Goal: Complete application form

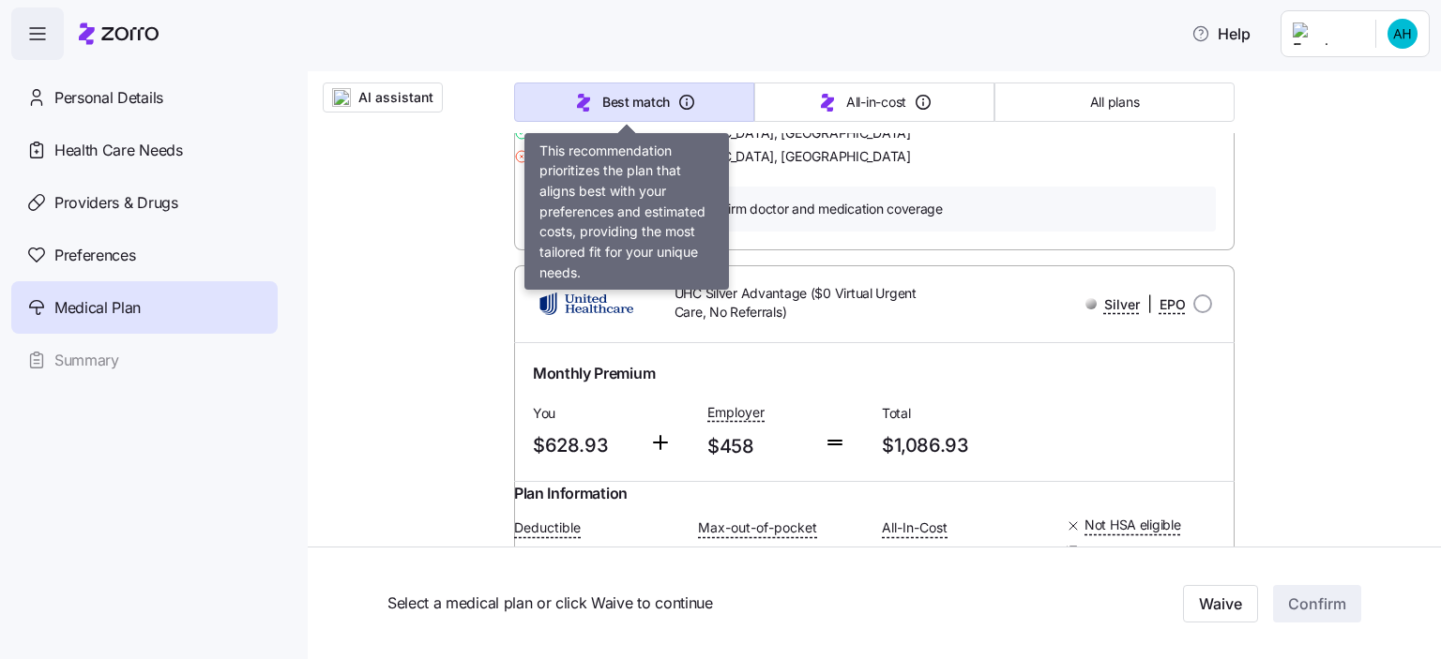
scroll to position [2004, 0]
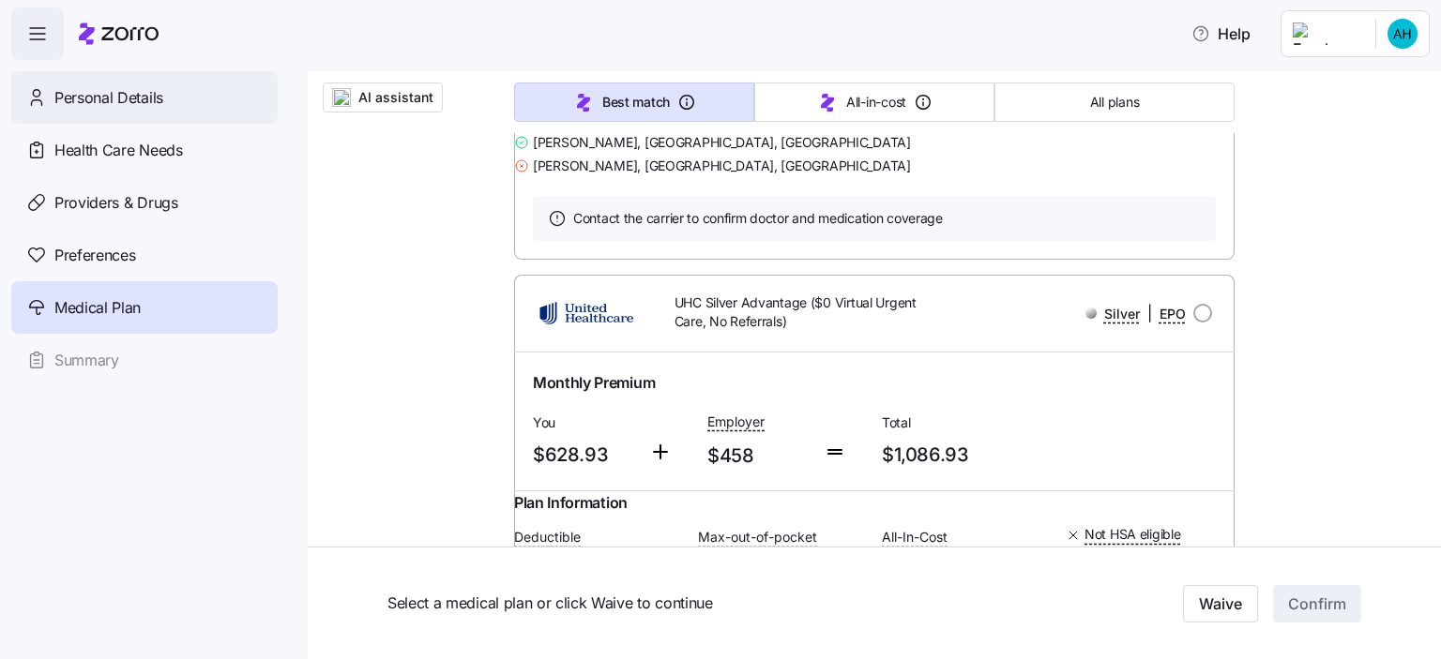
click at [142, 113] on div "Personal Details" at bounding box center [144, 97] width 266 height 53
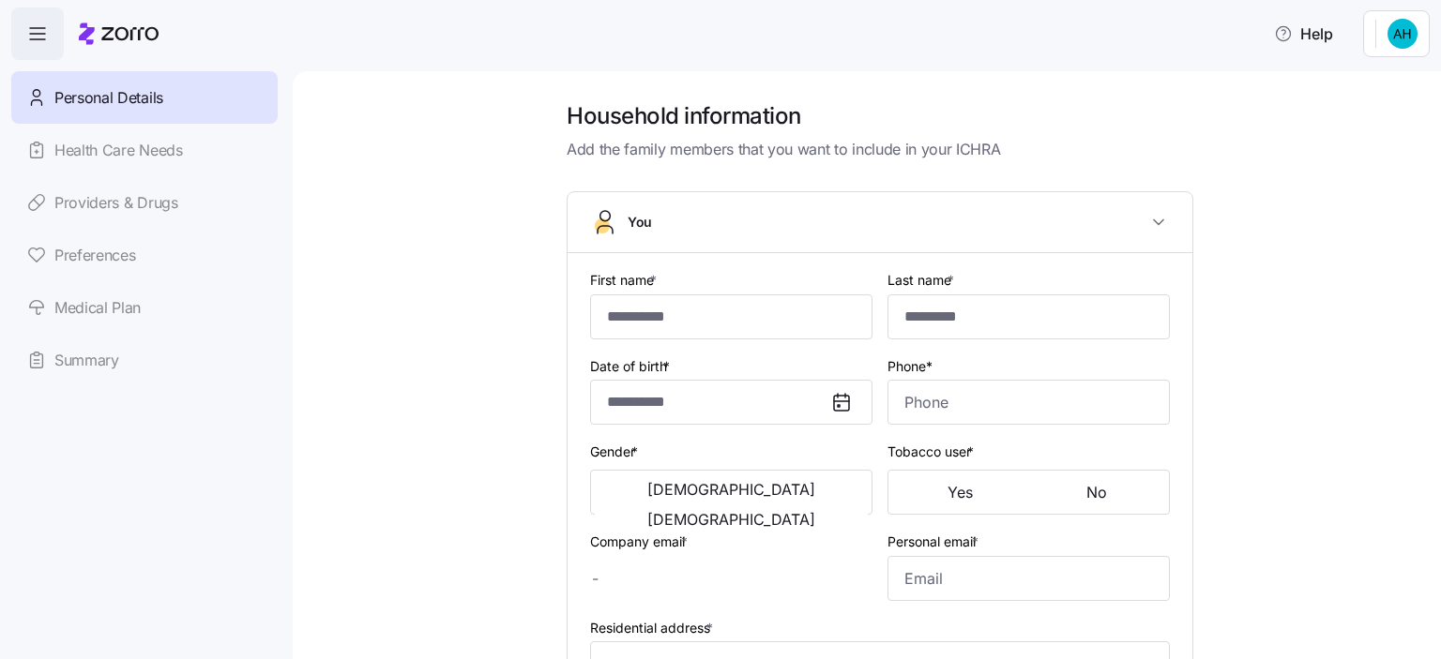
type input "*******"
type input "*****"
type input "[PERSON_NAME][EMAIL_ADDRESS][DOMAIN_NAME]"
type input "[EMAIL_ADDRESS][DOMAIN_NAME]"
type input "**********"
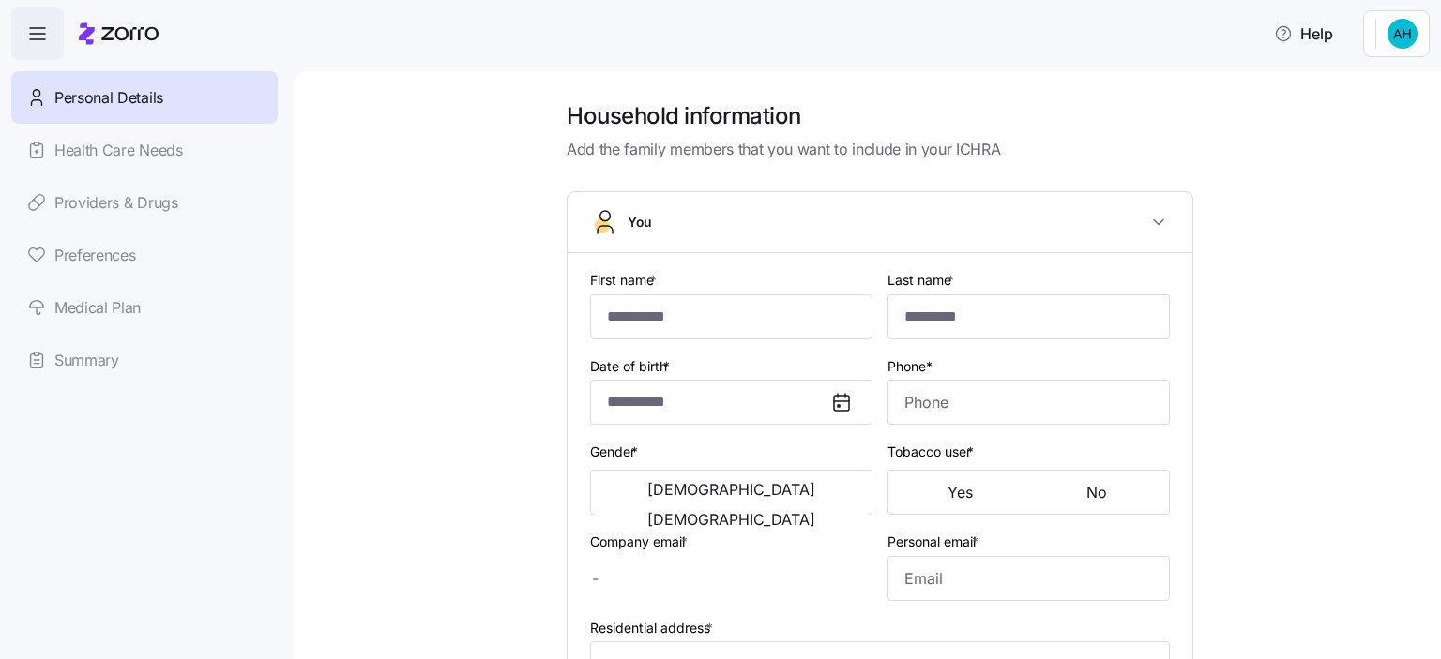
checkbox input "true"
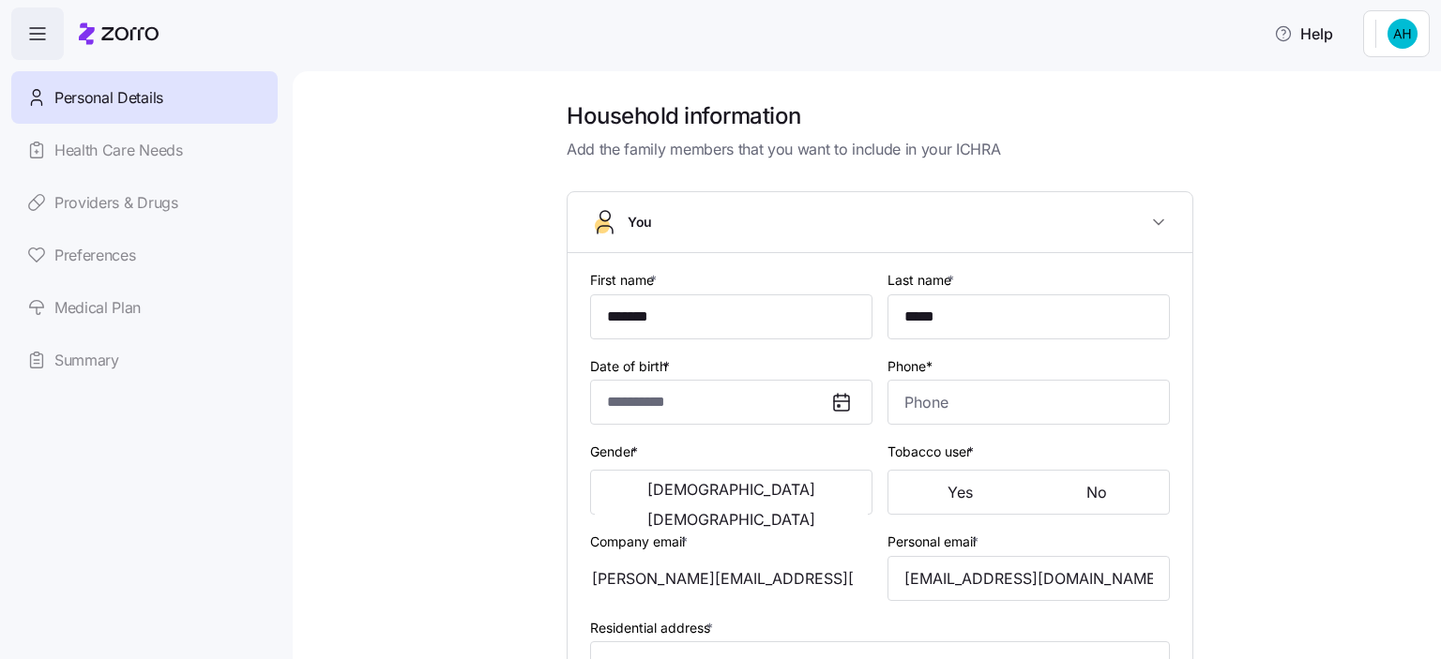
type input "**********"
type input "[PHONE_NUMBER]"
type input "[DEMOGRAPHIC_DATA] citizen"
type input "In domestic partnership"
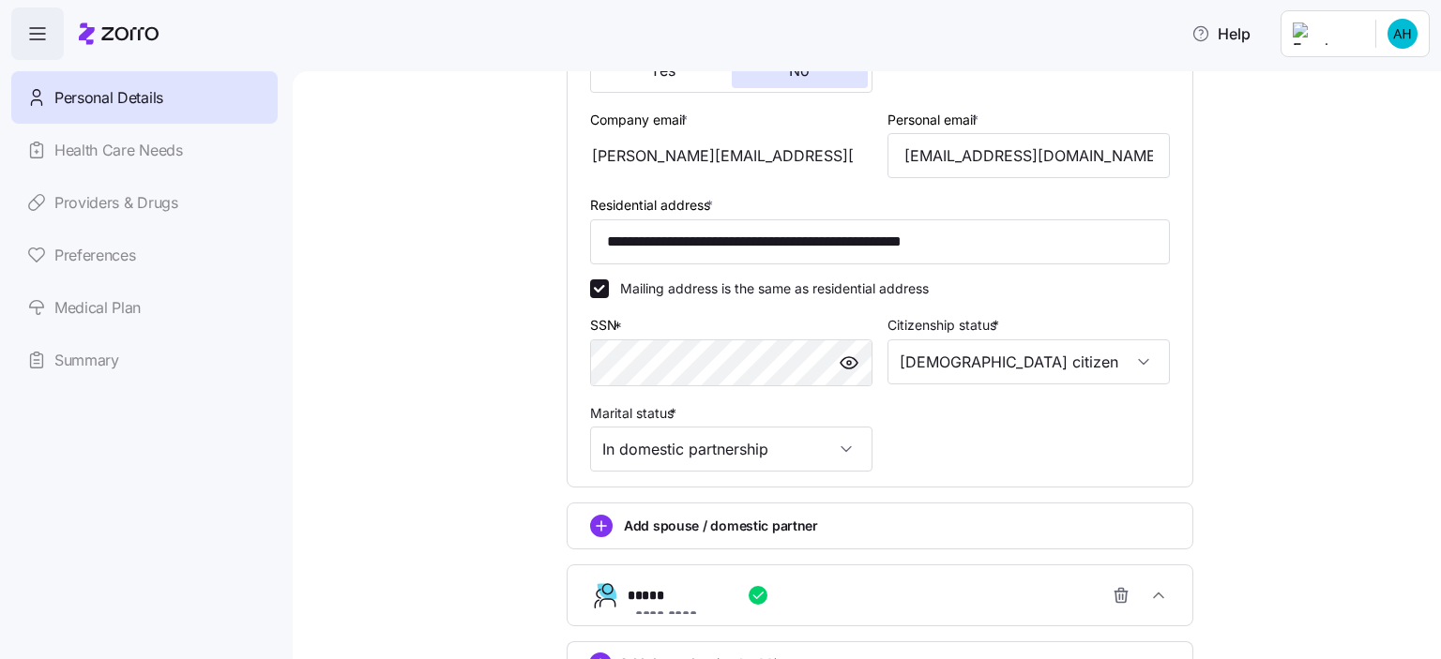
scroll to position [510, 0]
click at [45, 40] on icon "button" at bounding box center [37, 34] width 23 height 23
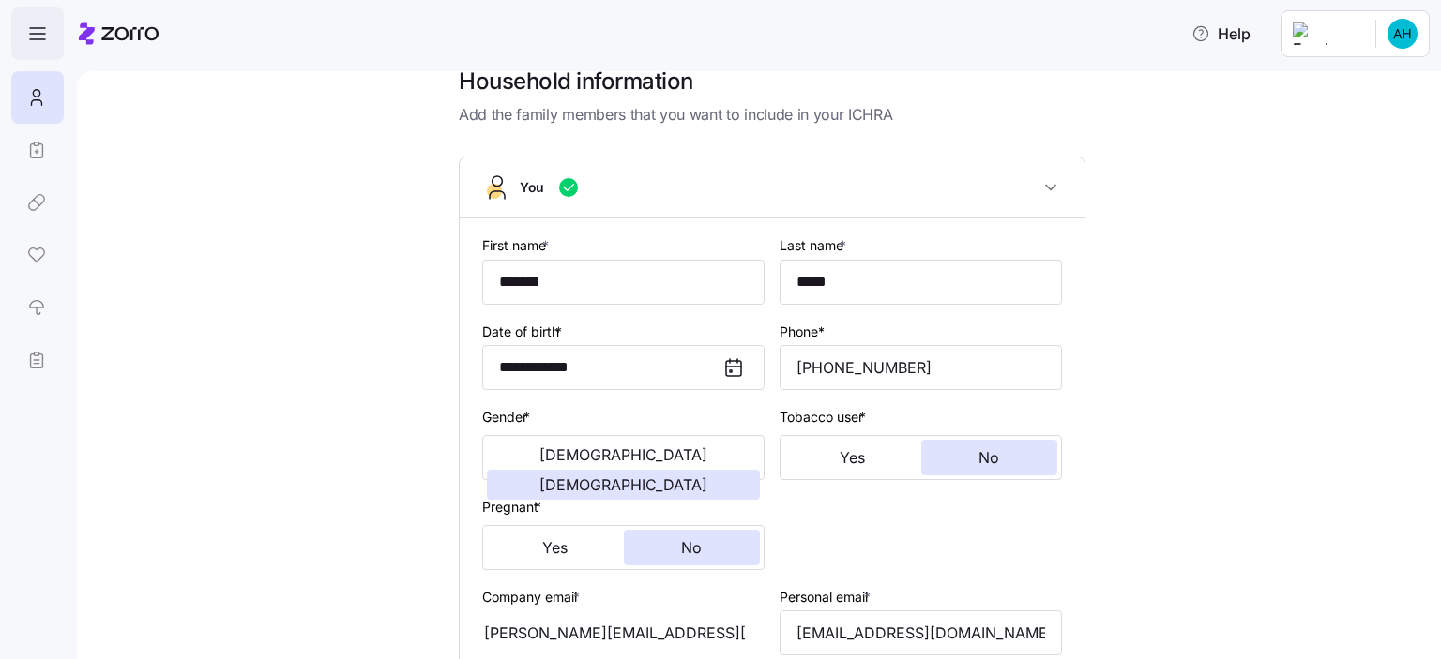
scroll to position [0, 0]
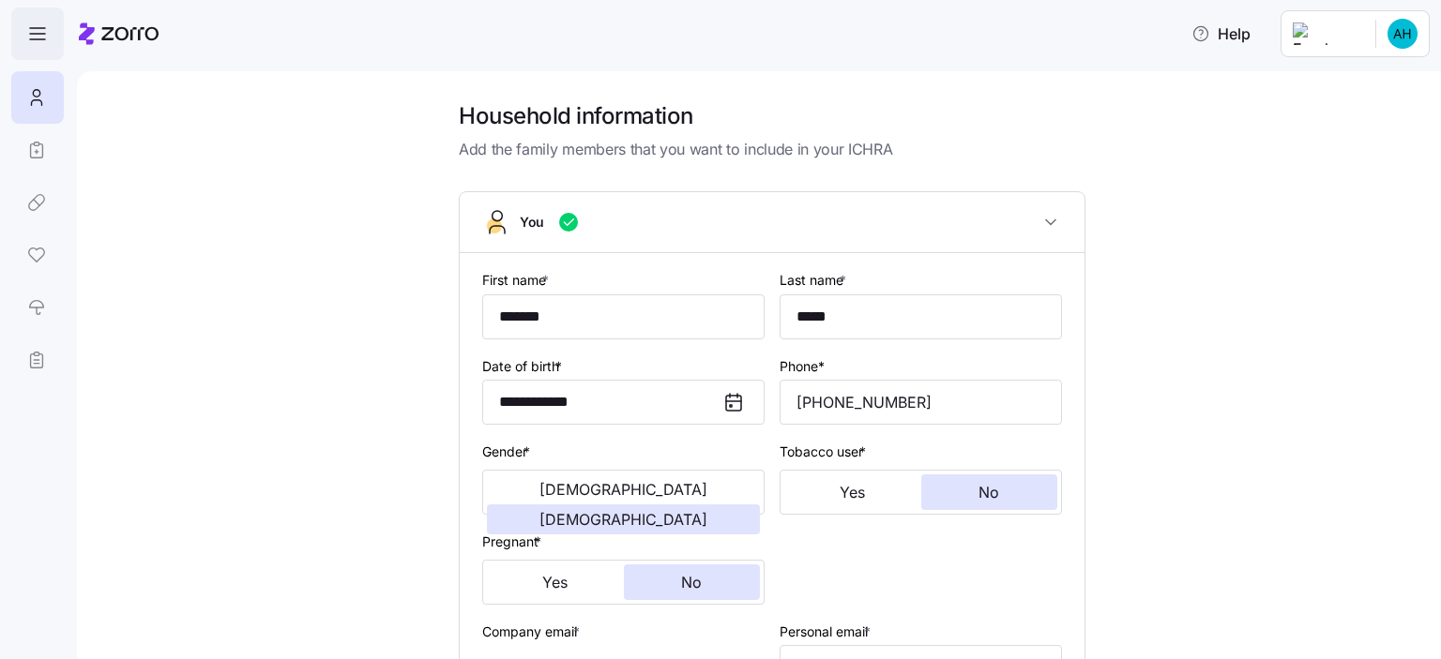
click at [41, 48] on span "button" at bounding box center [37, 33] width 51 height 51
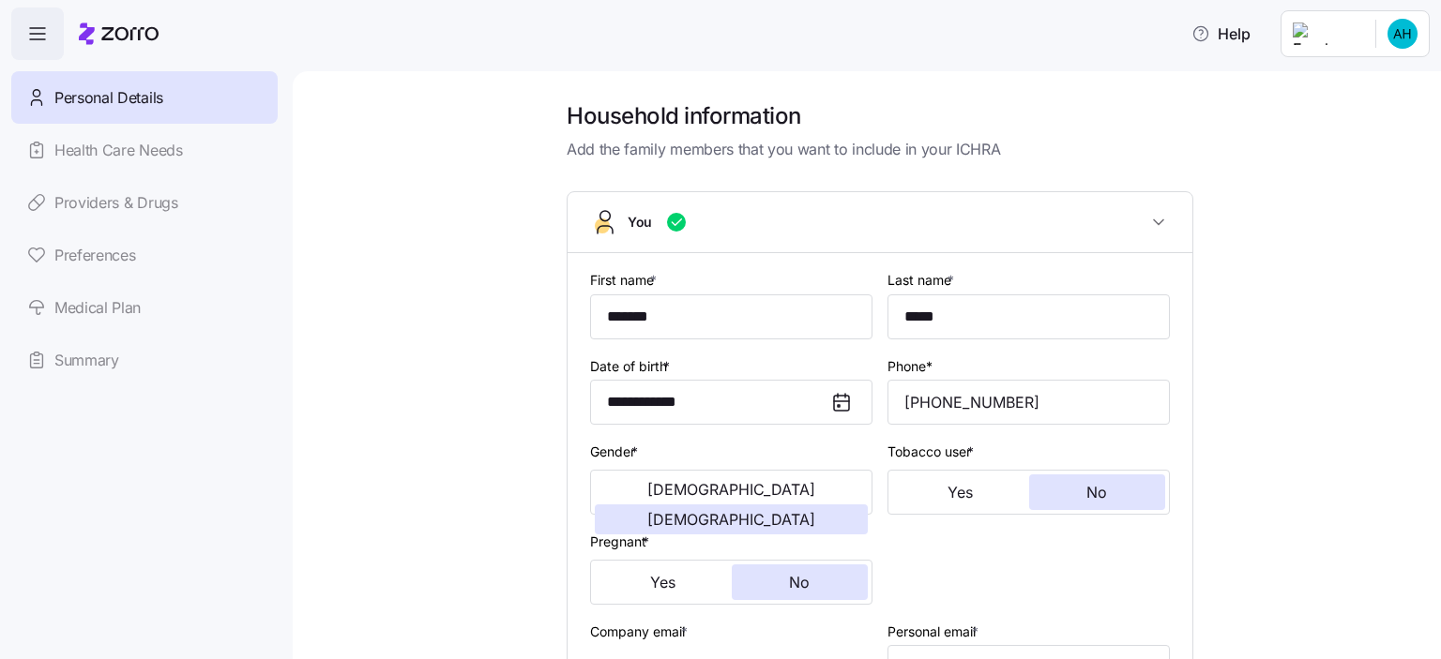
click at [173, 166] on div "Personal Details Health Care Needs Providers & Drugs Preferences Medical Plan S…" at bounding box center [144, 228] width 266 height 315
click at [165, 161] on div "Personal Details Health Care Needs Providers & Drugs Preferences Medical Plan S…" at bounding box center [144, 228] width 266 height 315
click at [169, 162] on div "Personal Details Health Care Needs Providers & Drugs Preferences Medical Plan S…" at bounding box center [144, 228] width 266 height 315
click at [146, 161] on div "Personal Details Health Care Needs Providers & Drugs Preferences Medical Plan S…" at bounding box center [144, 228] width 266 height 315
click at [1246, 41] on span "Help" at bounding box center [1220, 34] width 59 height 23
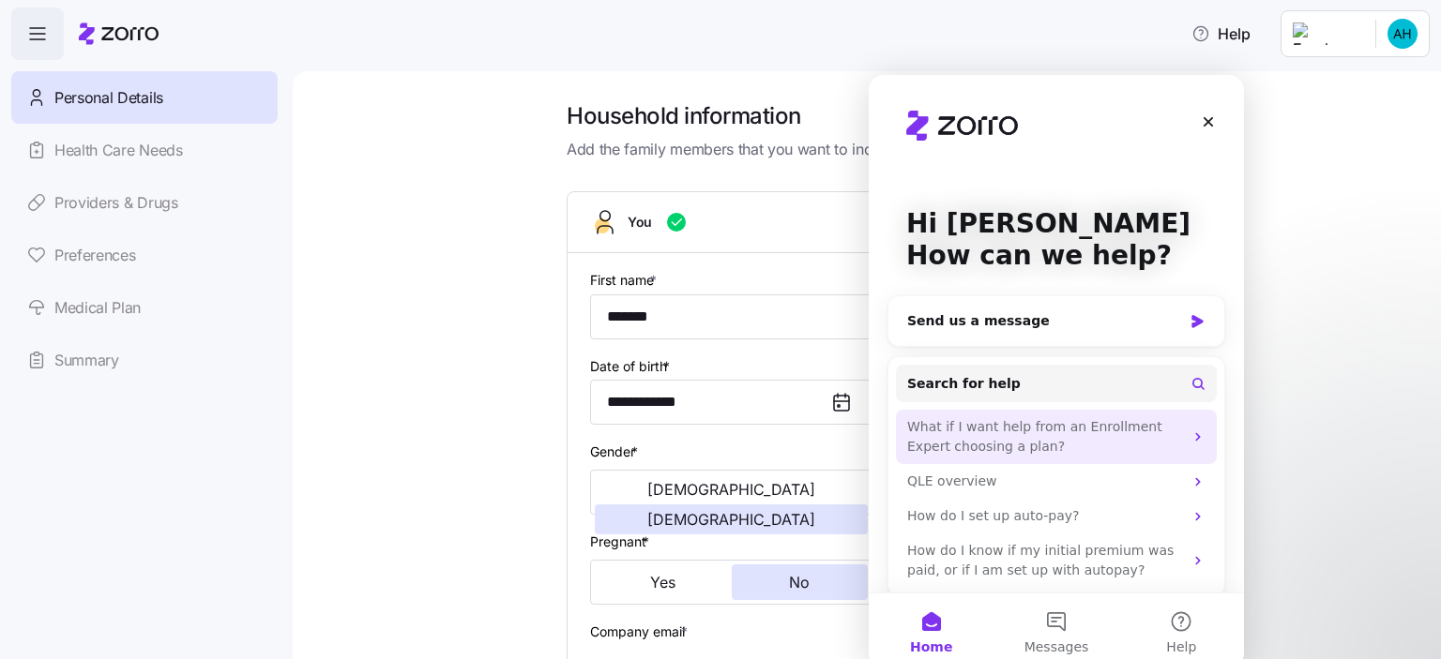
click at [1131, 428] on div "What if I want help from an Enrollment Expert choosing a plan?" at bounding box center [1045, 436] width 276 height 39
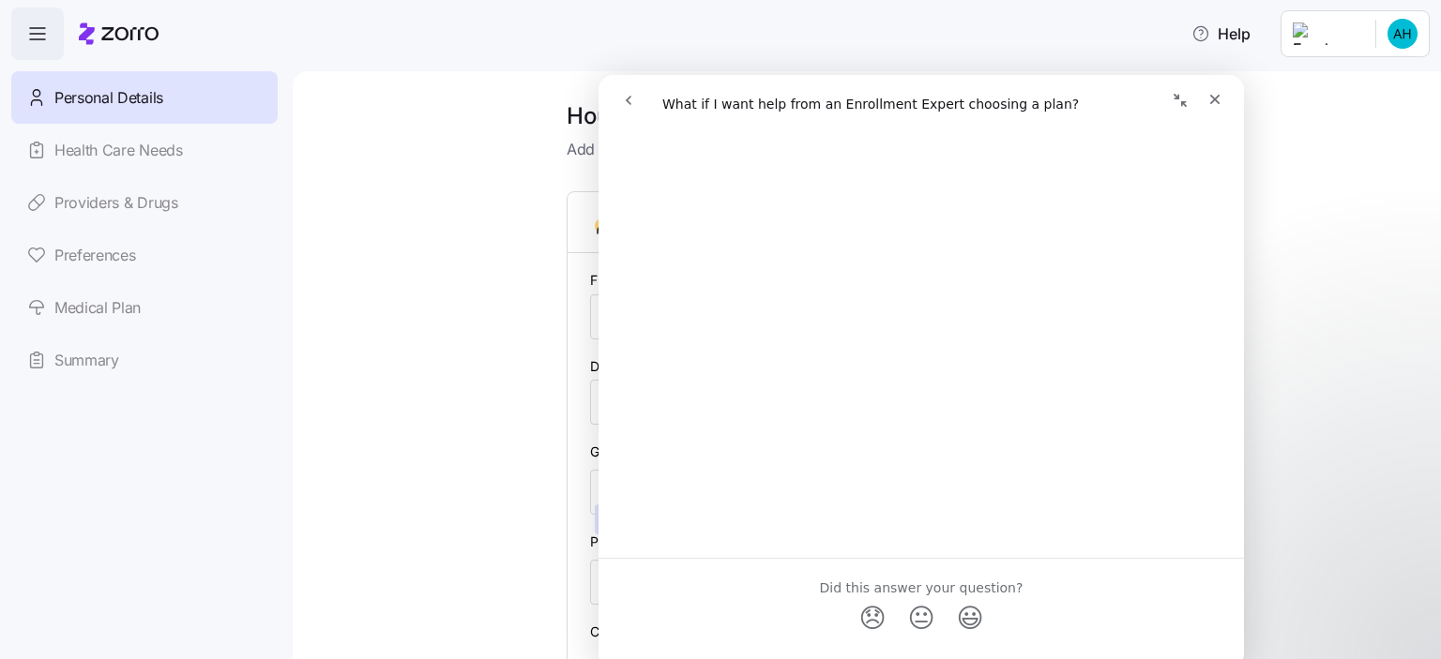
scroll to position [807, 0]
click at [1215, 99] on icon "Close" at bounding box center [1215, 100] width 10 height 10
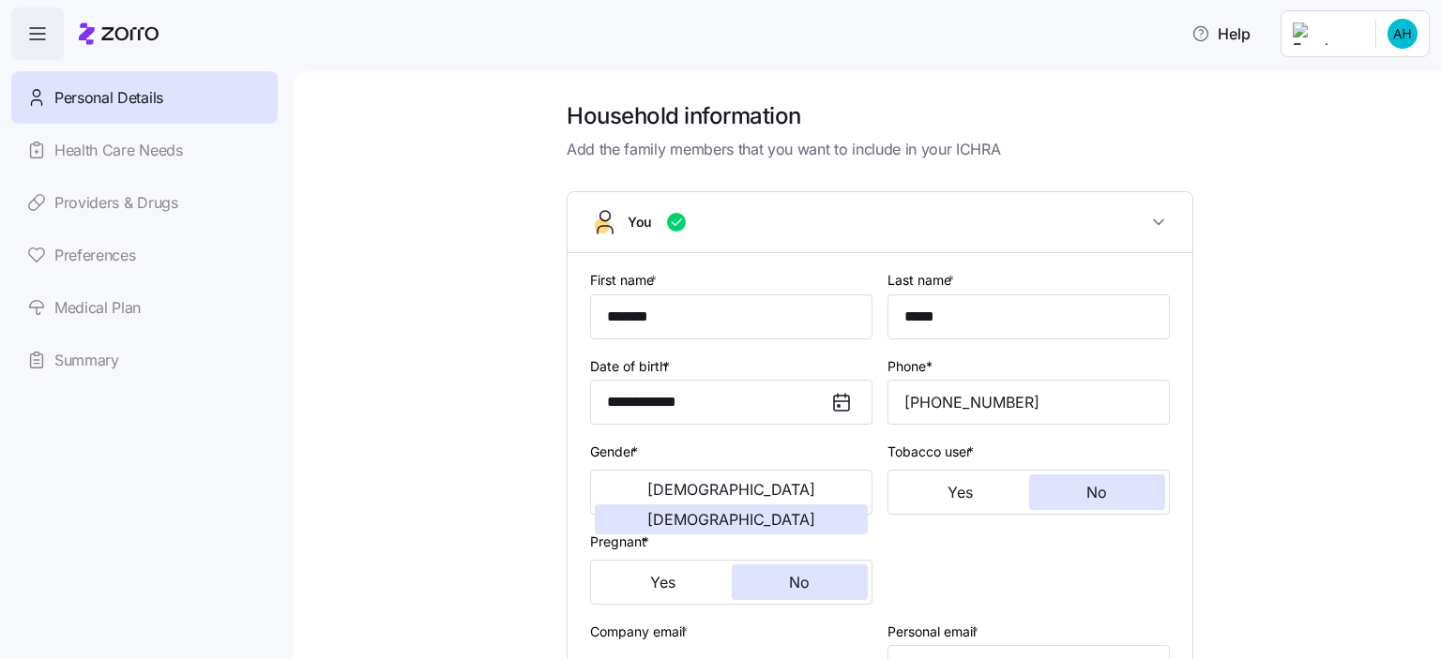
scroll to position [0, 0]
click at [173, 162] on div "Personal Details Health Care Needs Providers & Drugs Preferences Medical Plan S…" at bounding box center [144, 228] width 266 height 315
click at [45, 38] on icon "button" at bounding box center [37, 34] width 23 height 23
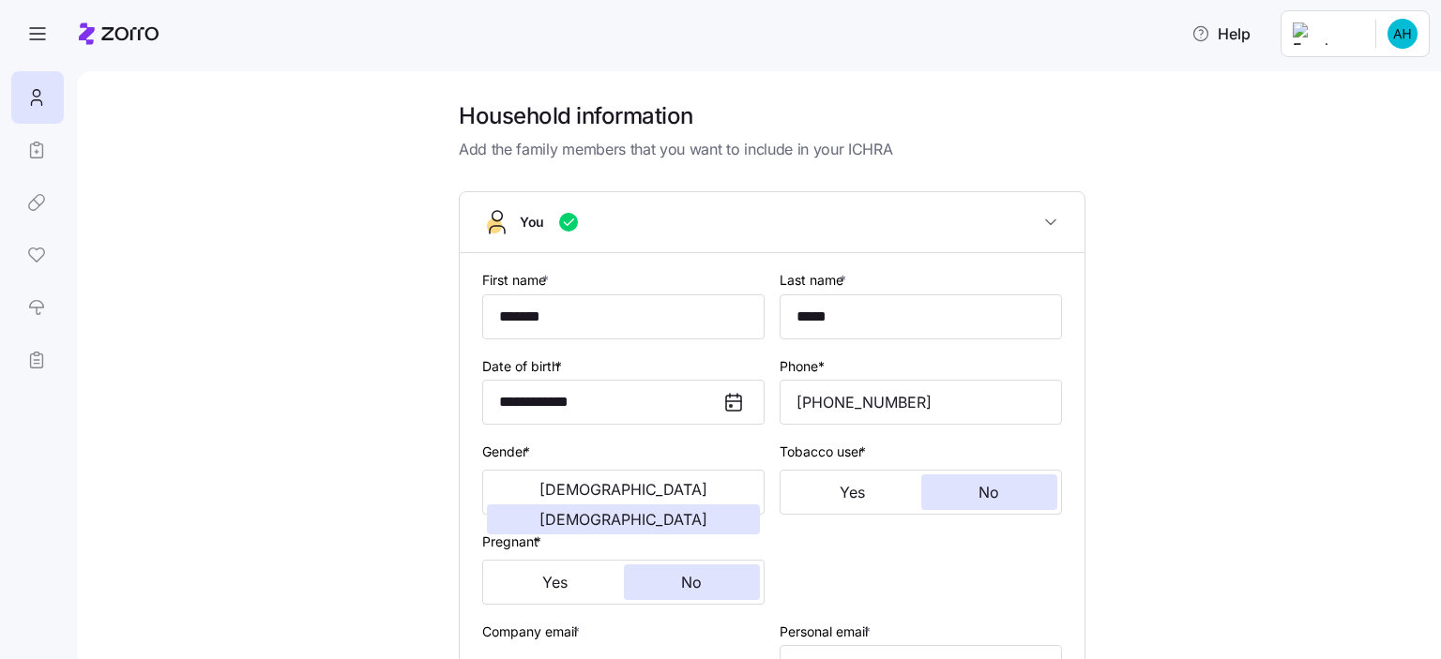
click at [110, 37] on icon at bounding box center [119, 34] width 80 height 23
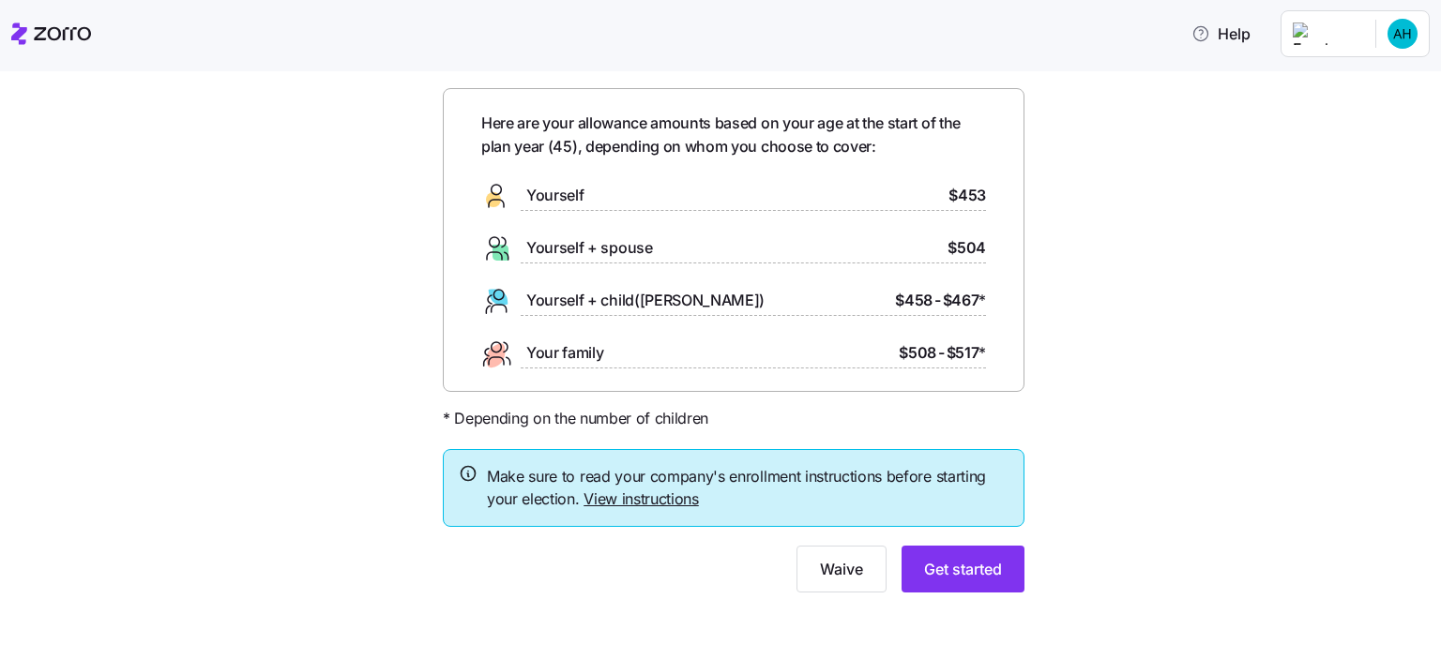
scroll to position [64, 0]
click at [664, 507] on link "View instructions" at bounding box center [640, 500] width 115 height 19
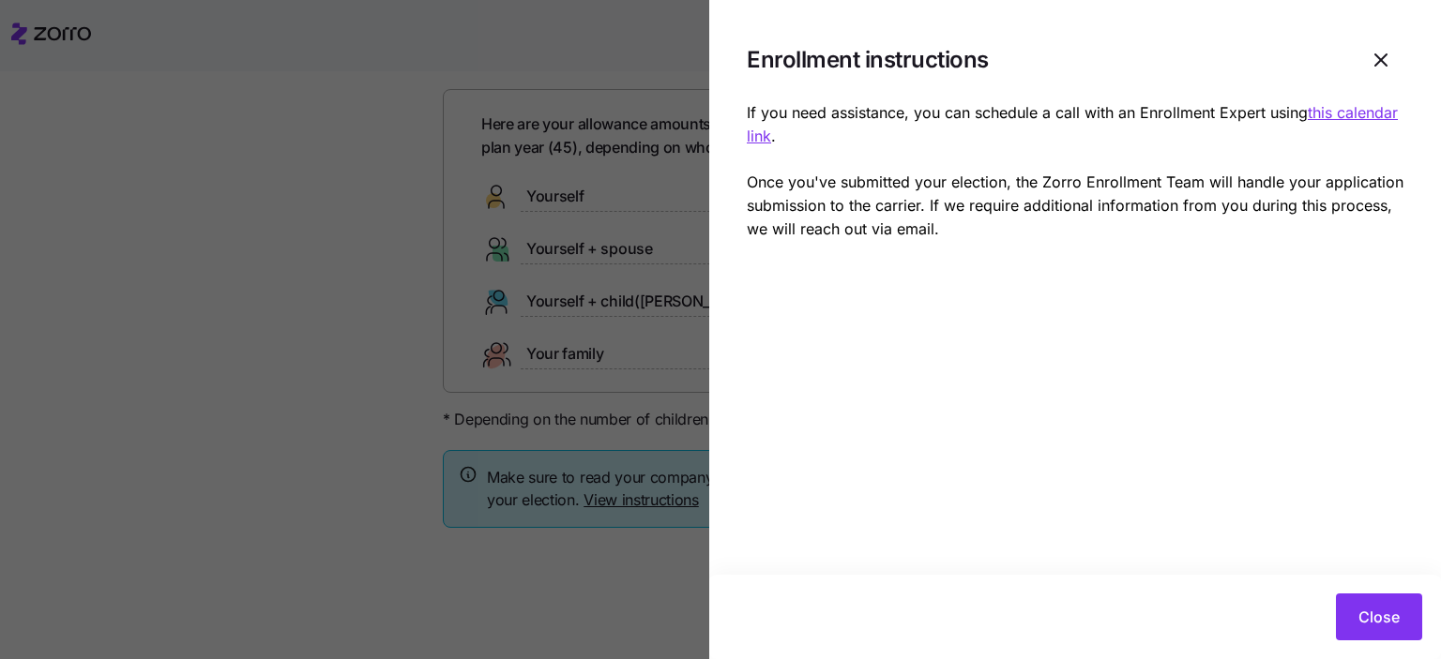
click at [799, 139] on u "this calendar link" at bounding box center [1072, 124] width 651 height 42
